Goal: Task Accomplishment & Management: Manage account settings

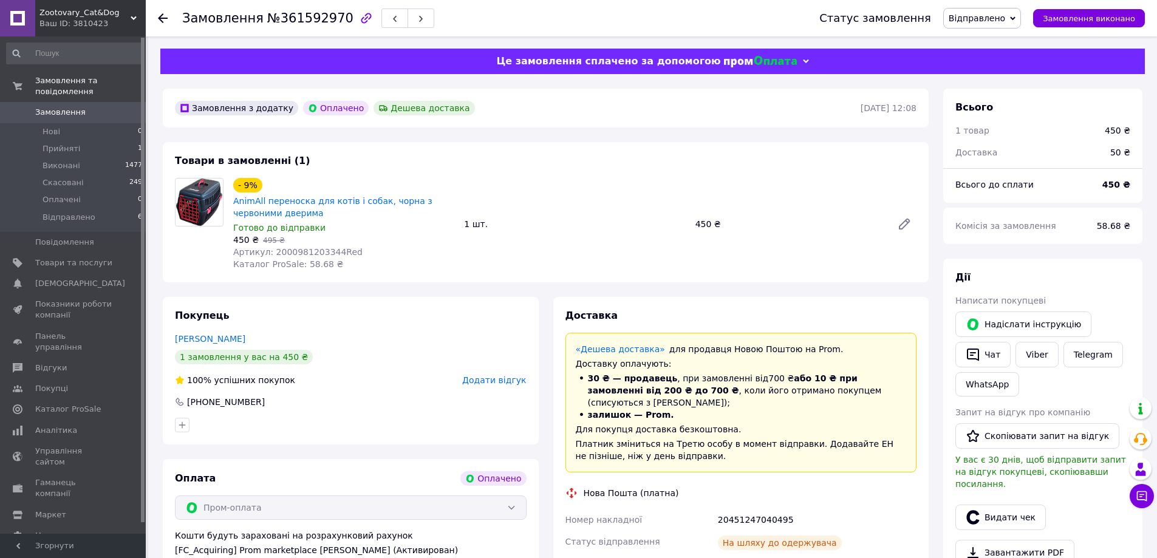
click at [300, 18] on span "№361592970" at bounding box center [310, 18] width 86 height 15
copy span "361592970"
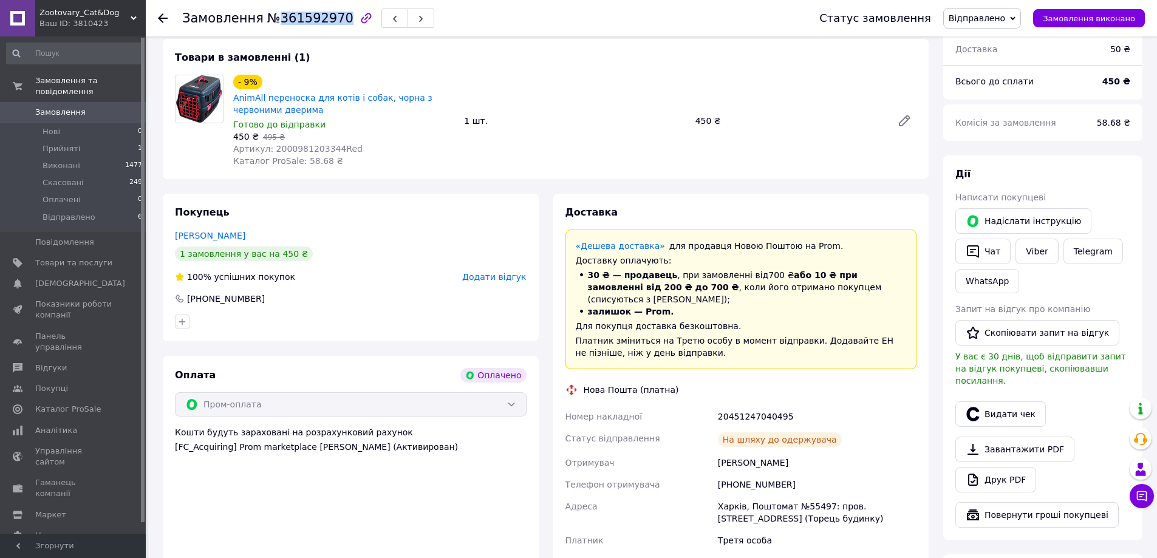
scroll to position [182, 0]
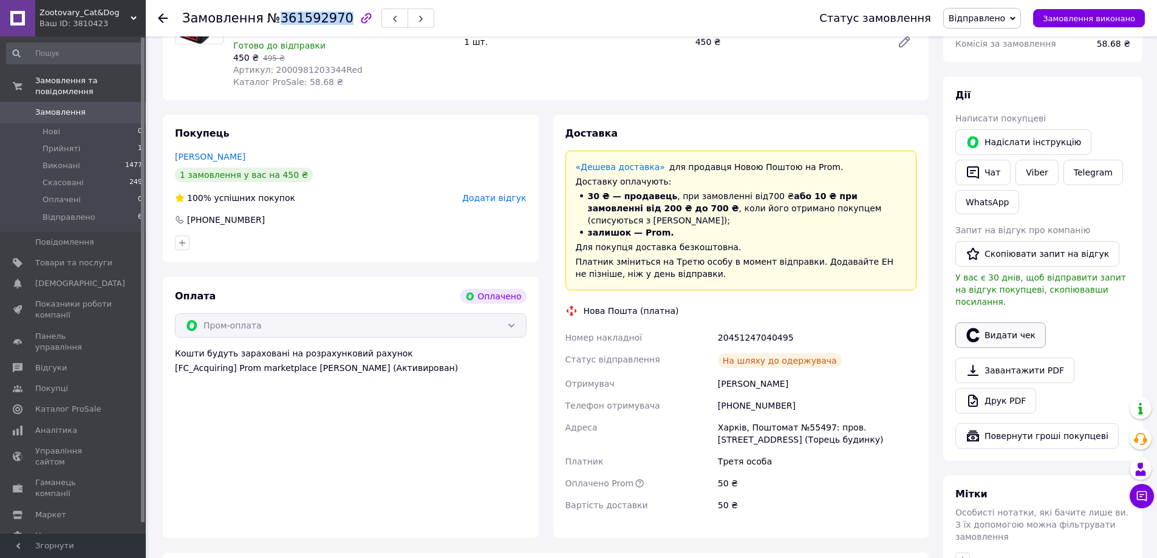
click at [1000, 326] on button "Видати чек" at bounding box center [1000, 336] width 90 height 26
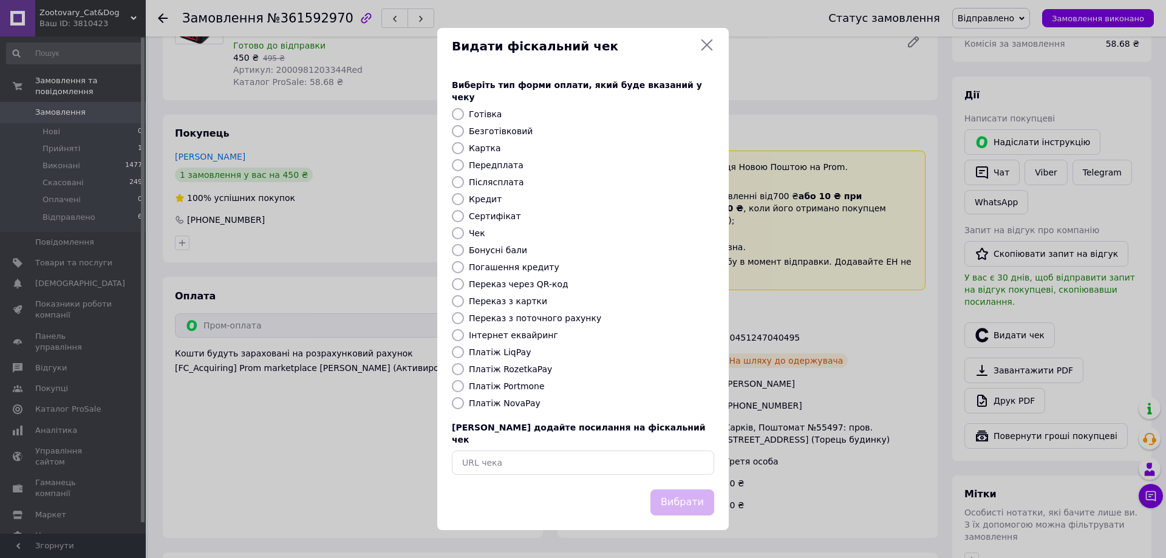
drag, startPoint x: 524, startPoint y: 369, endPoint x: 538, endPoint y: 375, distance: 15.8
click at [525, 369] on label "Платіж RozetkaPay" at bounding box center [510, 369] width 83 height 10
click at [464, 369] on input "Платіж RozetkaPay" at bounding box center [458, 369] width 12 height 12
radio input "true"
click at [685, 491] on button "Вибрати" at bounding box center [682, 503] width 64 height 26
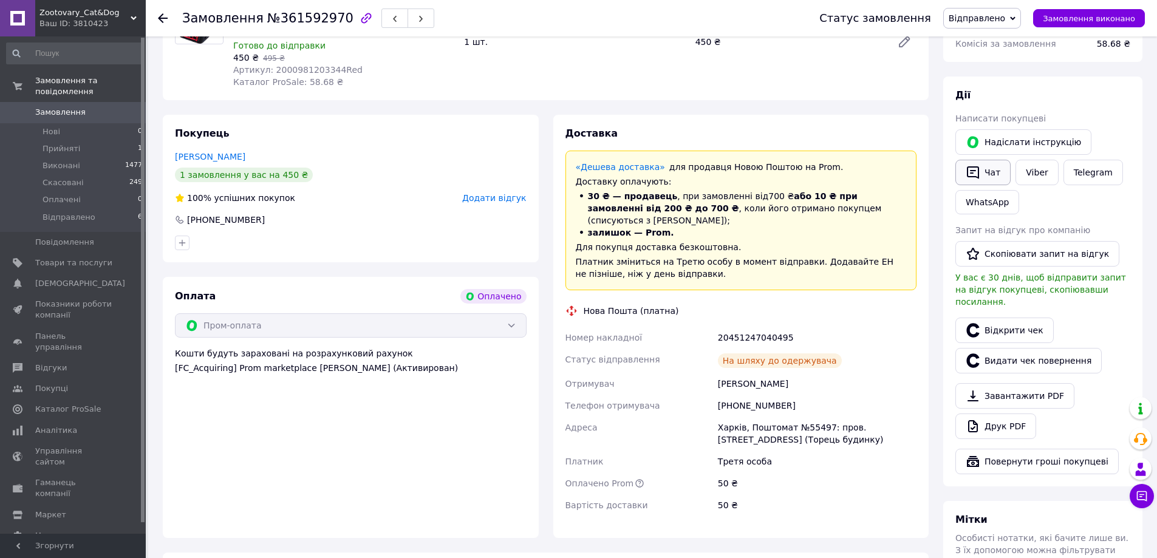
click at [995, 173] on button "Чат" at bounding box center [982, 173] width 55 height 26
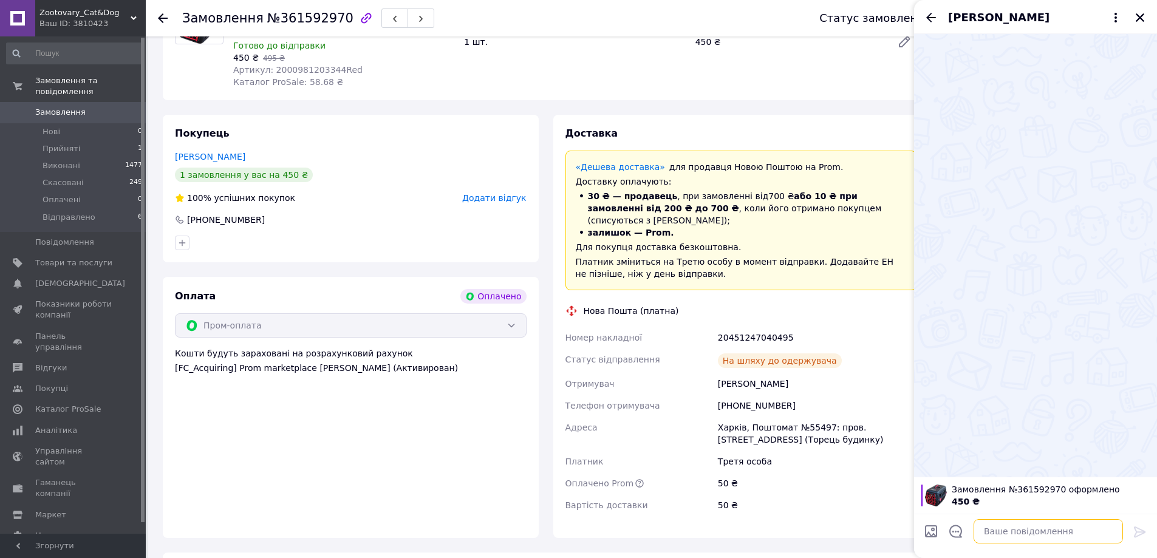
click at [1036, 533] on textarea at bounding box center [1048, 531] width 149 height 24
paste textarea "https://check.checkbox.ua/4584c430-37c7-4f75-9e8b-7e89f5cf46c0"
type textarea "https://check.checkbox.ua/4584c430-37c7-4f75-9e8b-7e89f5cf46c0"
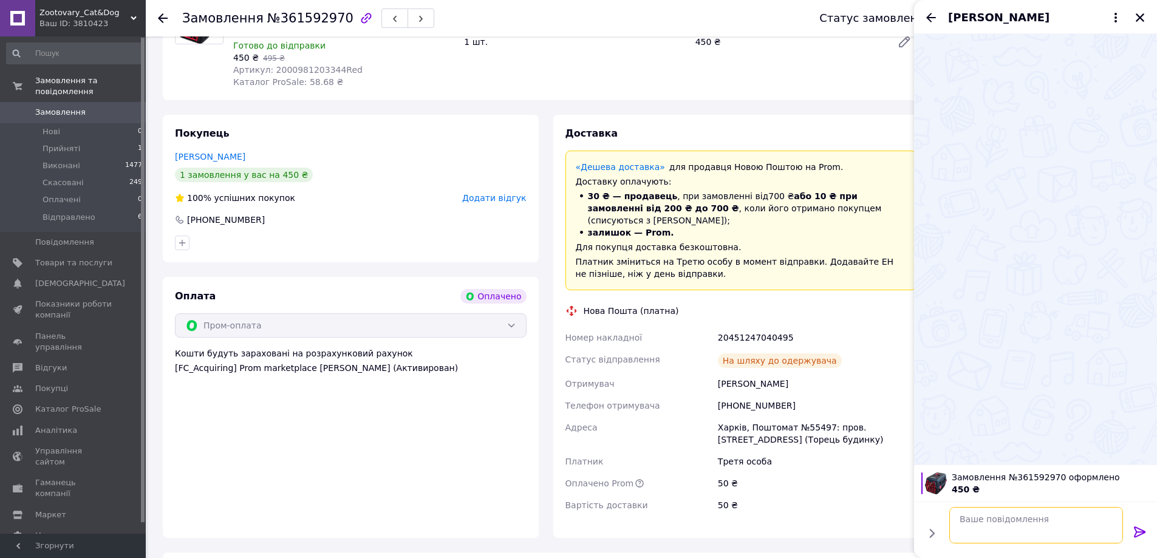
scroll to position [0, 0]
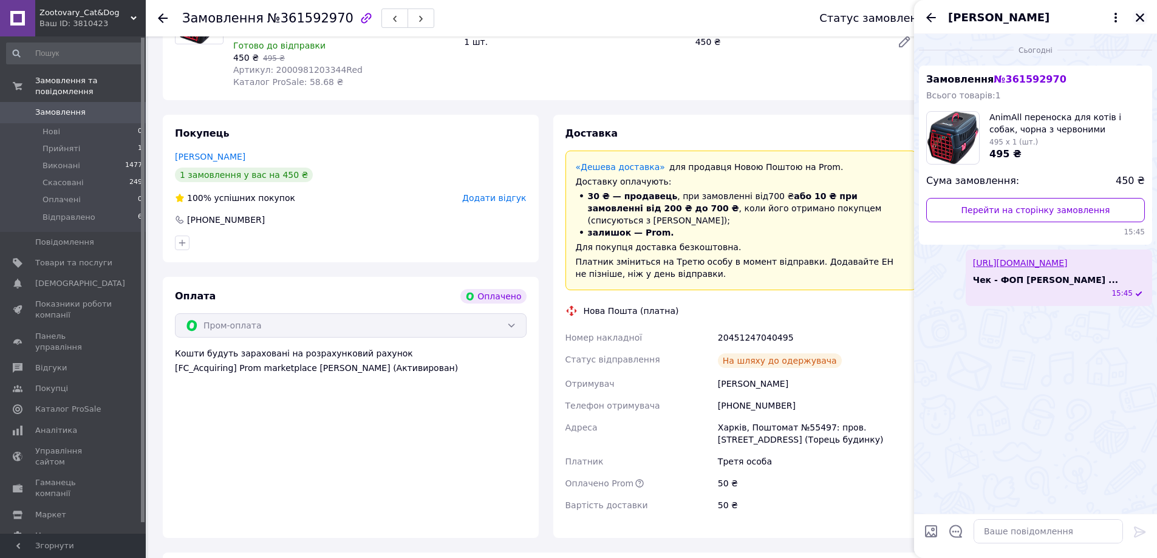
click at [1140, 18] on icon "Закрити" at bounding box center [1140, 17] width 9 height 9
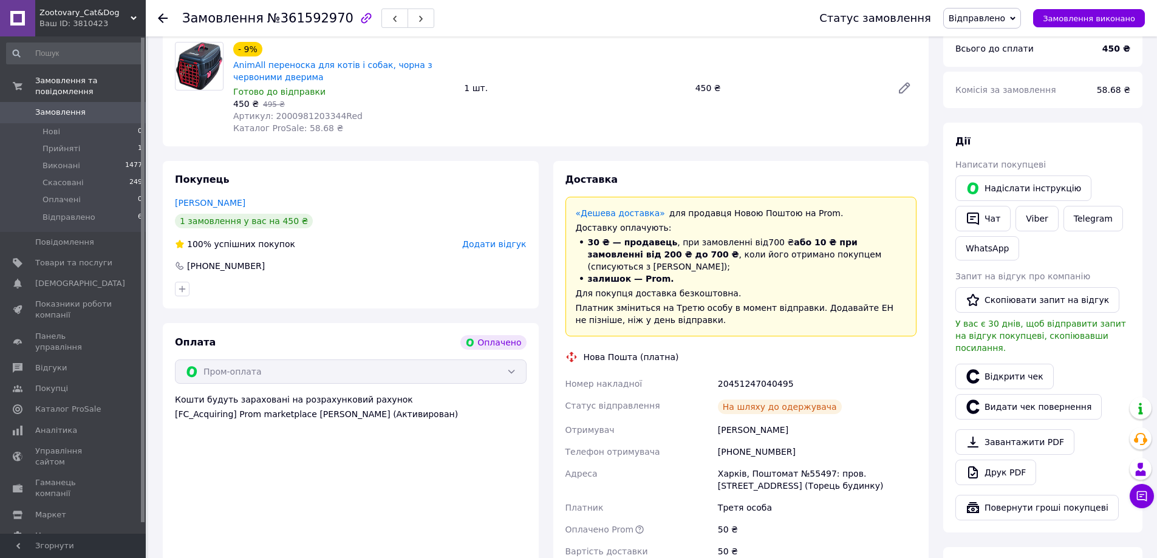
scroll to position [61, 0]
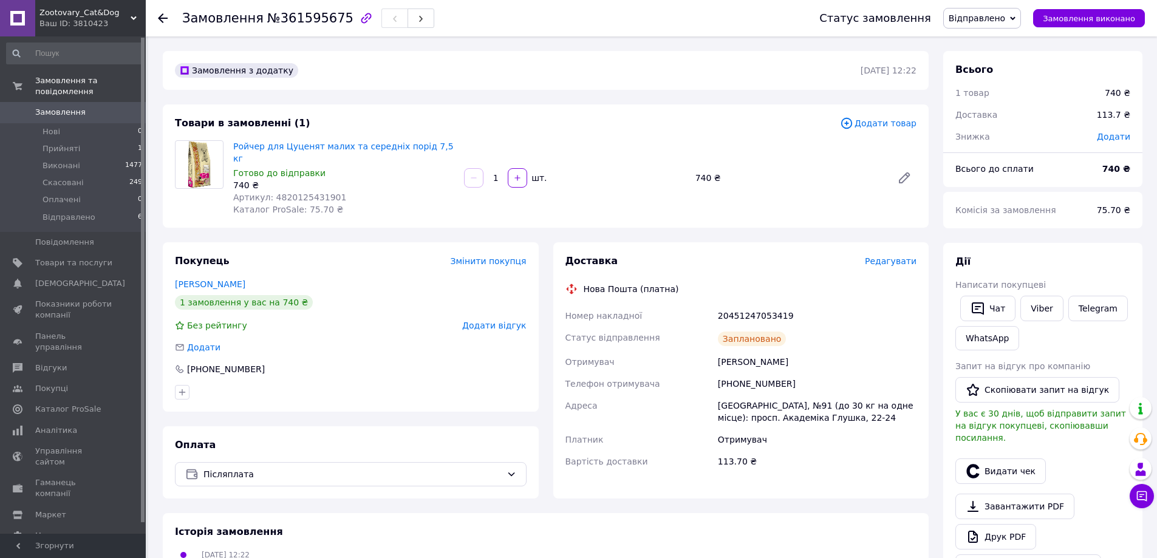
click at [315, 18] on span "№361595675" at bounding box center [310, 18] width 86 height 15
copy span "361595675"
